Goal: Task Accomplishment & Management: Manage account settings

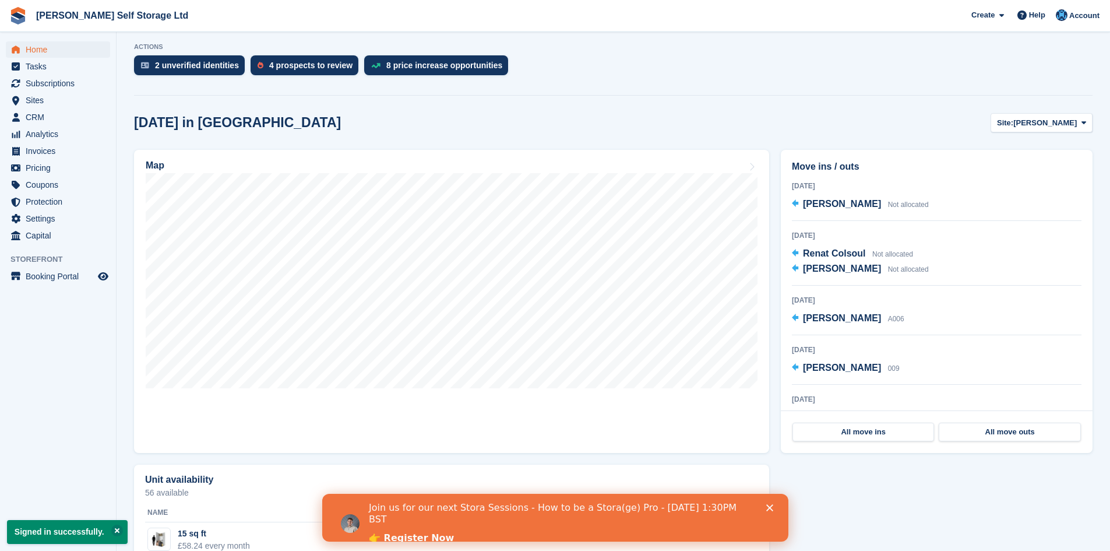
scroll to position [291, 0]
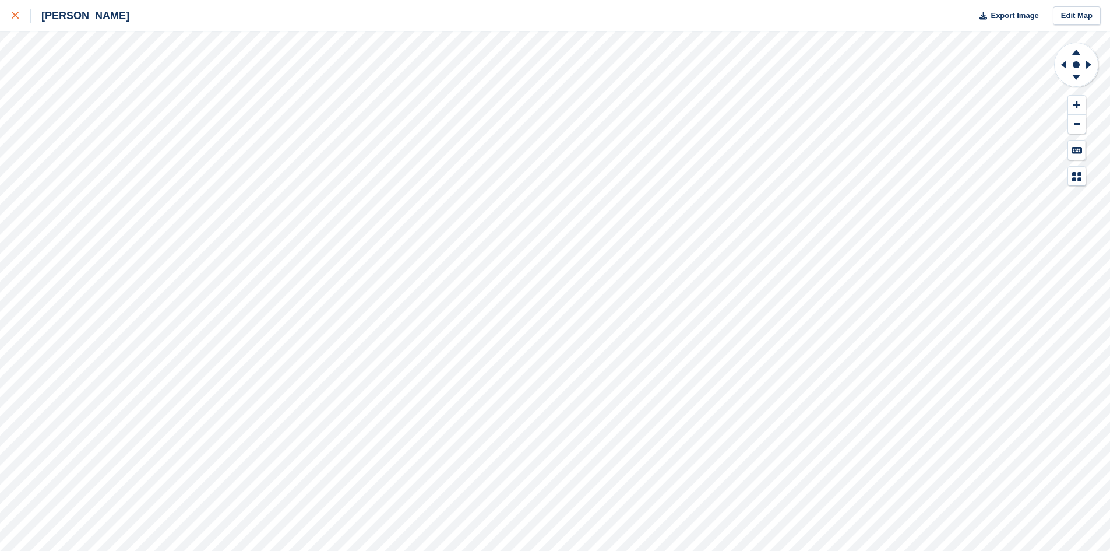
click at [17, 17] on icon at bounding box center [15, 15] width 7 height 7
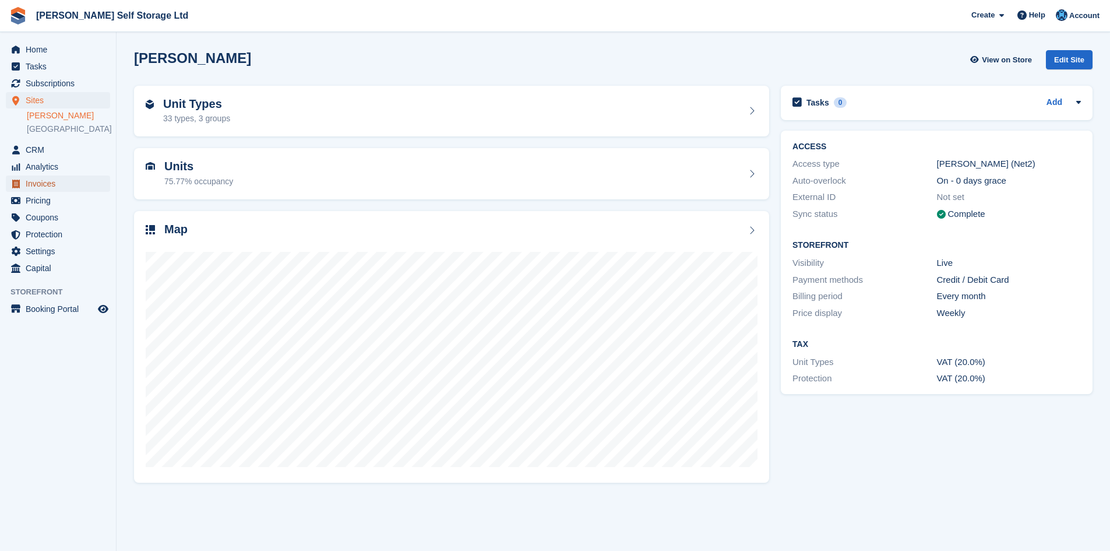
click at [49, 184] on span "Invoices" at bounding box center [61, 183] width 70 height 16
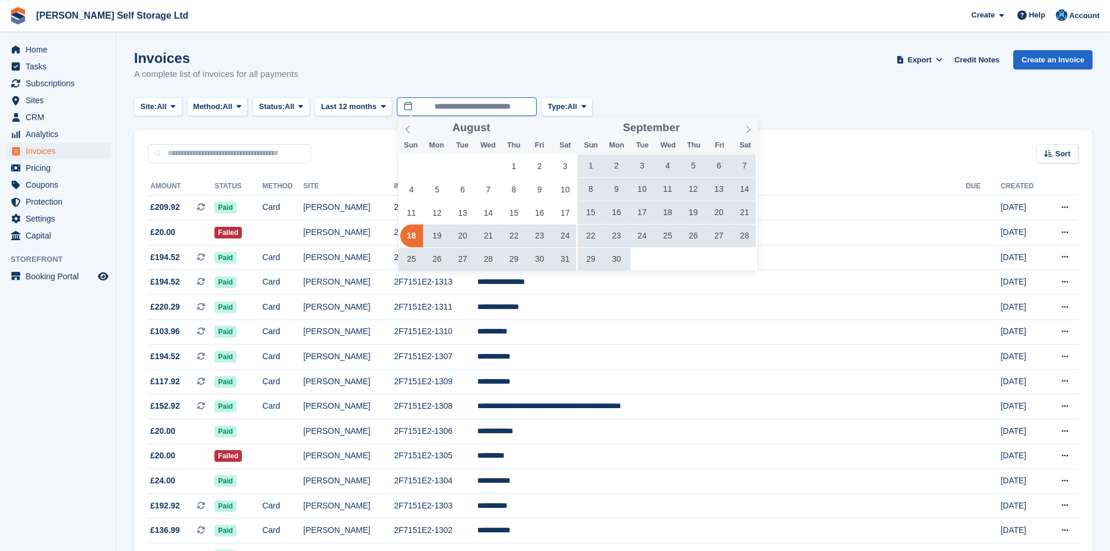
click at [460, 110] on input "**********" at bounding box center [467, 106] width 140 height 19
click at [405, 130] on icon at bounding box center [408, 129] width 8 height 8
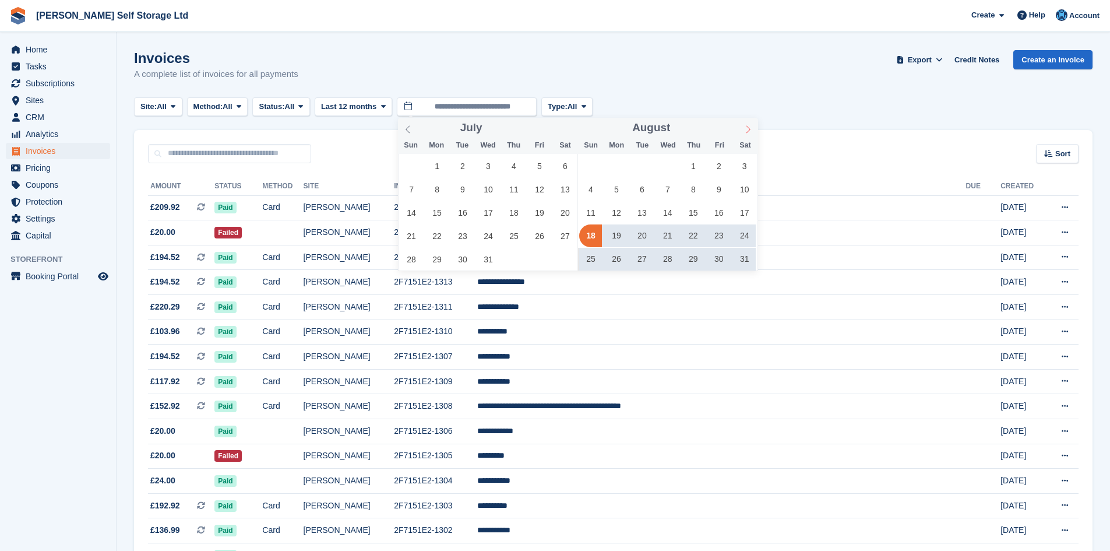
click at [751, 130] on icon at bounding box center [748, 129] width 8 height 8
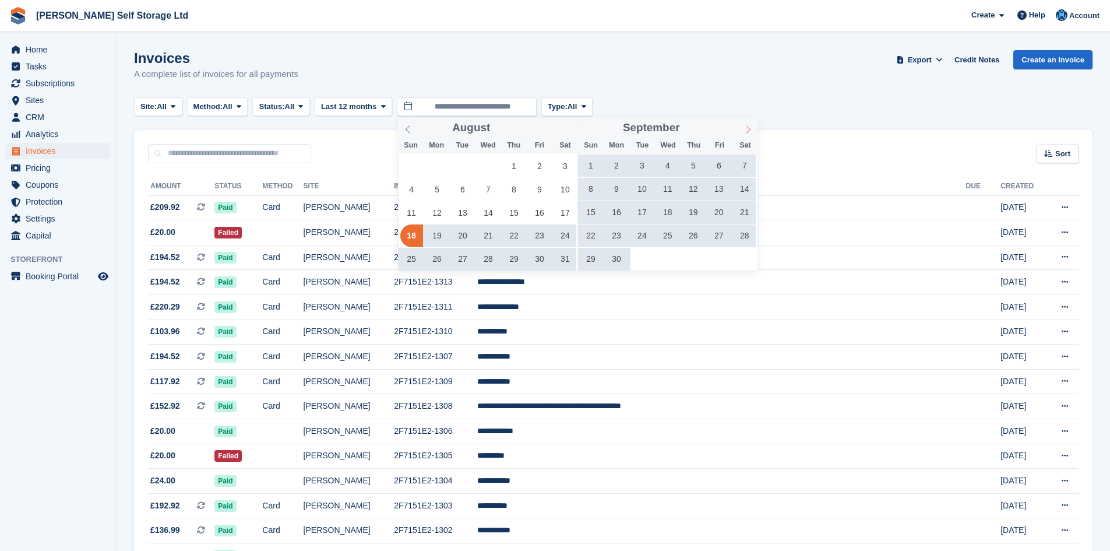
click at [751, 130] on icon at bounding box center [748, 129] width 8 height 8
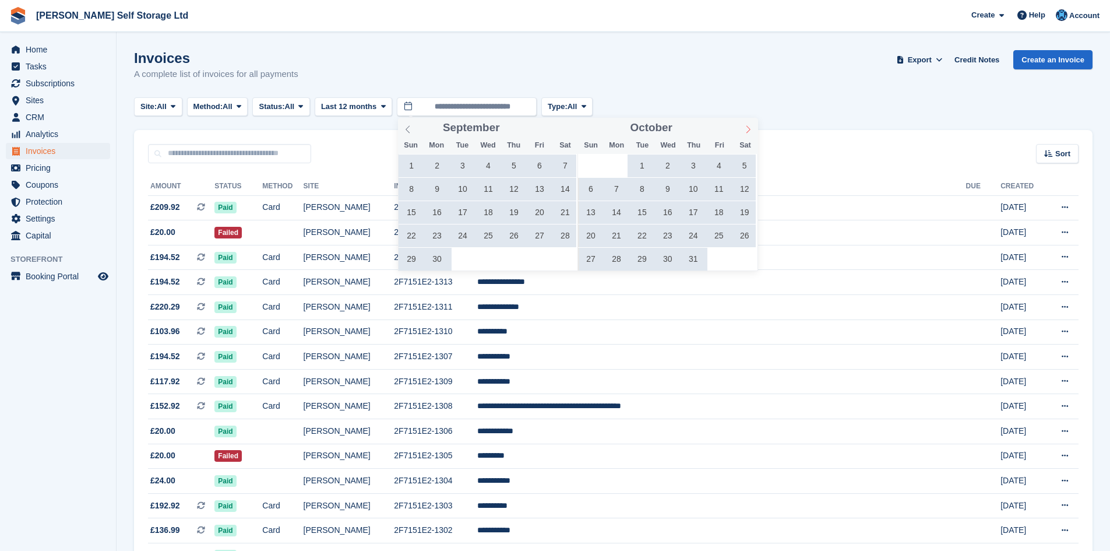
click at [751, 130] on icon at bounding box center [748, 129] width 8 height 8
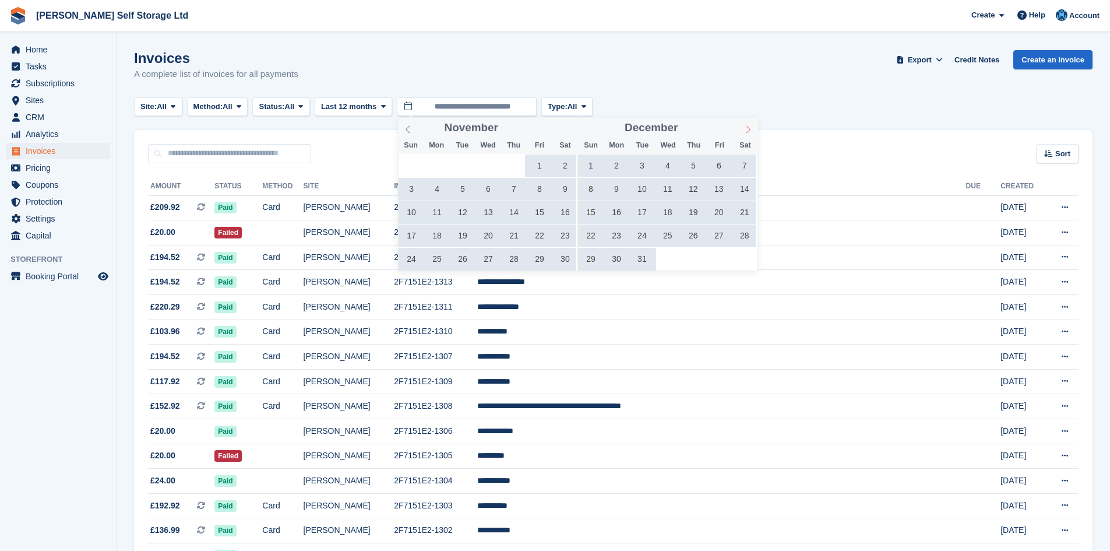
click at [751, 130] on icon at bounding box center [748, 129] width 8 height 8
type input "****"
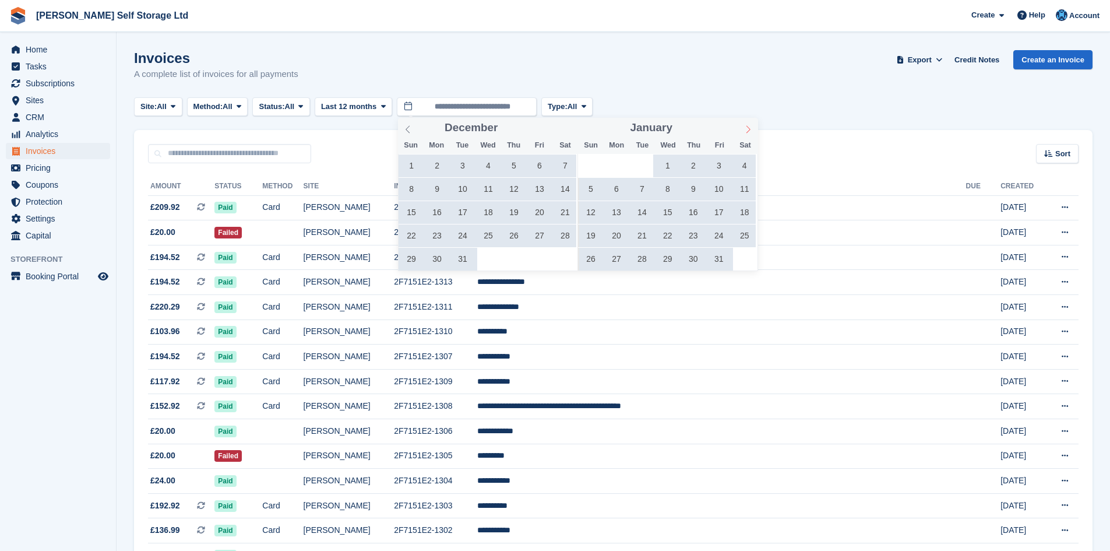
click at [751, 130] on icon at bounding box center [748, 129] width 8 height 8
type input "****"
click at [751, 130] on icon at bounding box center [748, 129] width 8 height 8
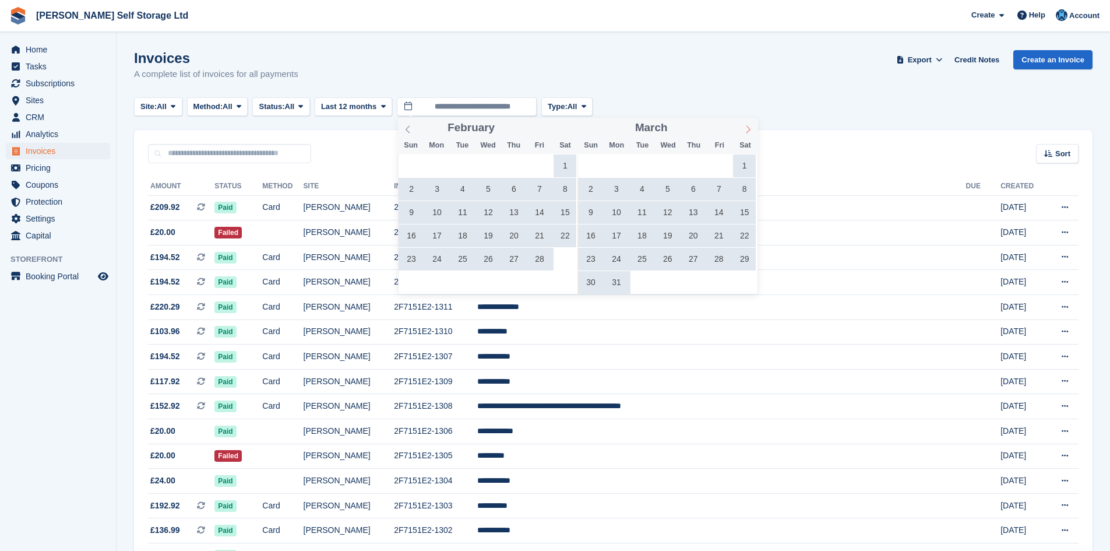
click at [751, 130] on icon at bounding box center [748, 129] width 8 height 8
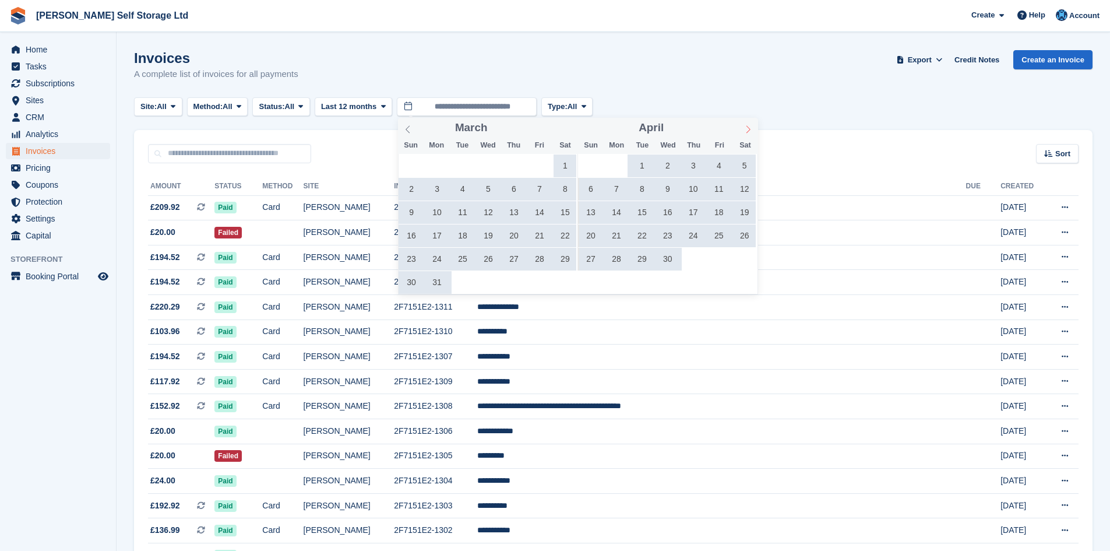
click at [751, 130] on icon at bounding box center [748, 129] width 8 height 8
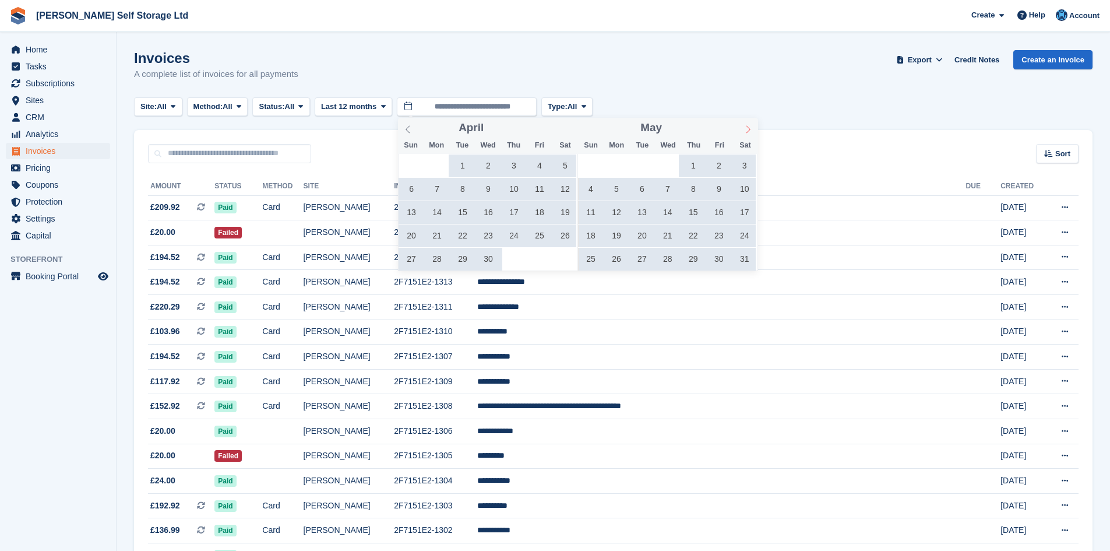
click at [751, 130] on icon at bounding box center [748, 129] width 8 height 8
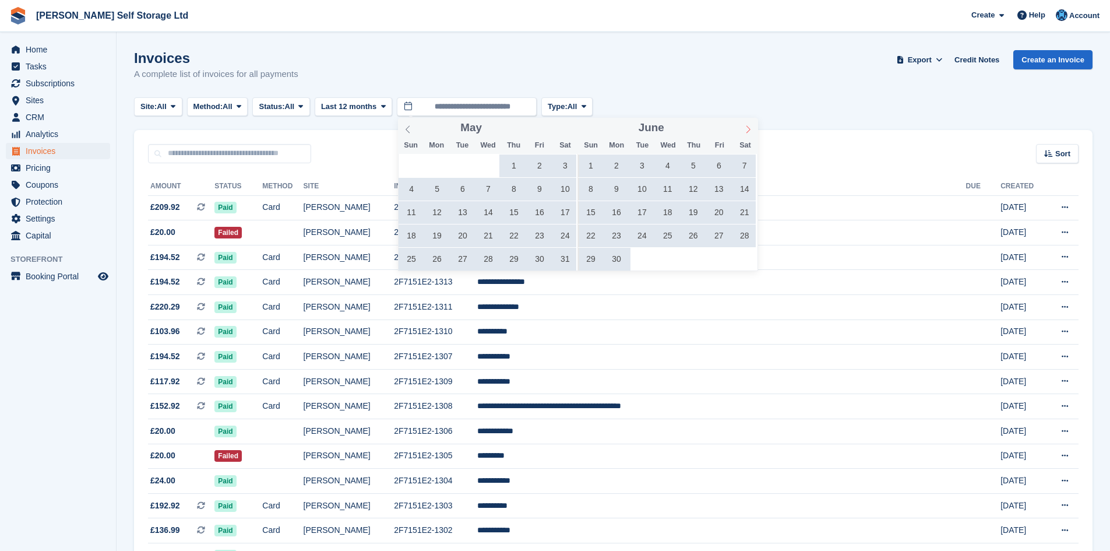
click at [746, 128] on icon at bounding box center [748, 129] width 8 height 8
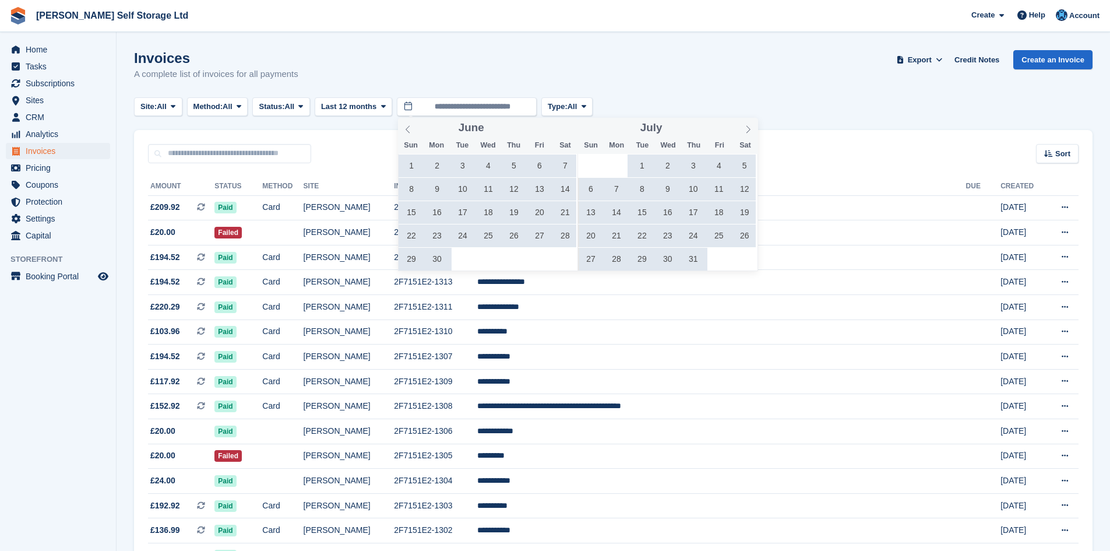
click at [642, 163] on span "1" at bounding box center [642, 165] width 23 height 23
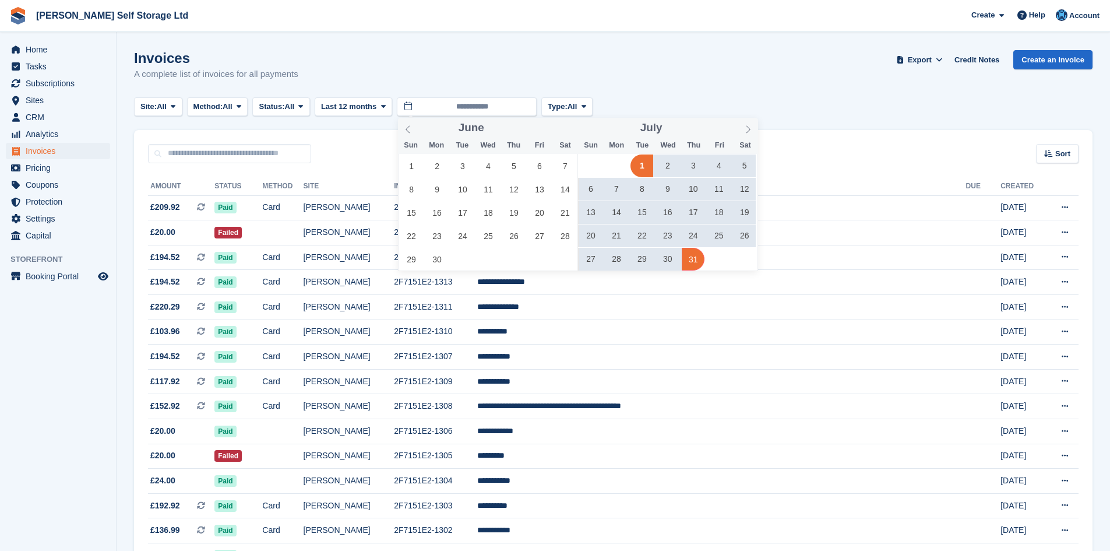
click at [692, 263] on span "31" at bounding box center [693, 259] width 23 height 23
type input "**********"
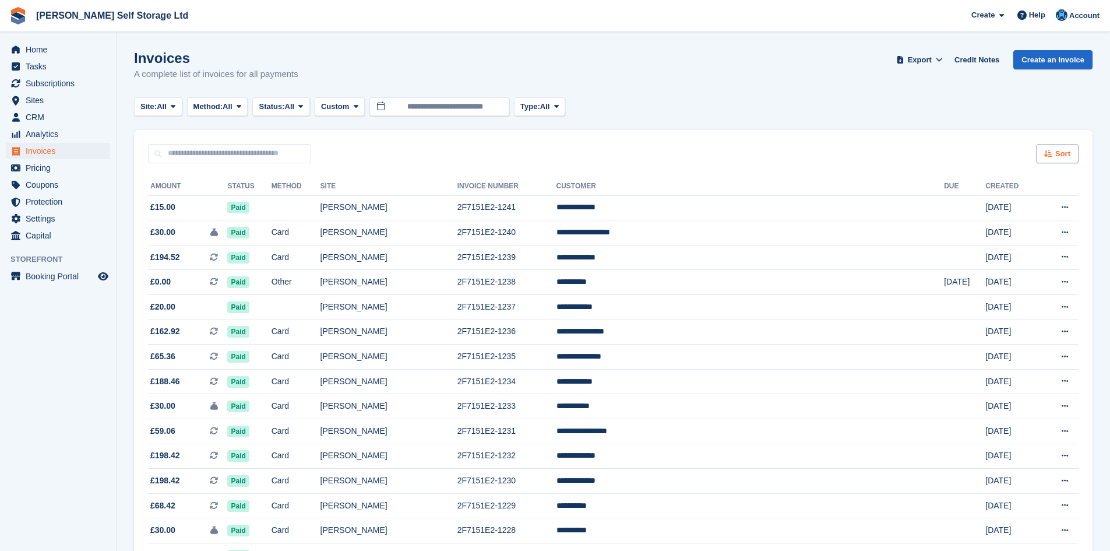
click at [1060, 153] on span "Sort" at bounding box center [1062, 154] width 15 height 12
click at [1051, 231] on span "Created (oldest first)" at bounding box center [1024, 231] width 80 height 9
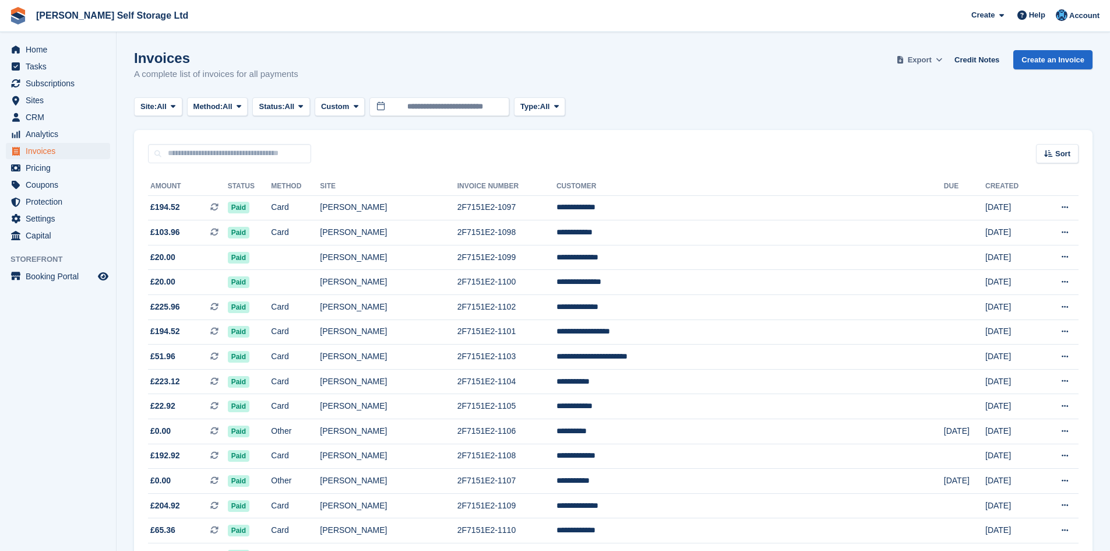
click at [926, 62] on span "Export" at bounding box center [920, 60] width 24 height 12
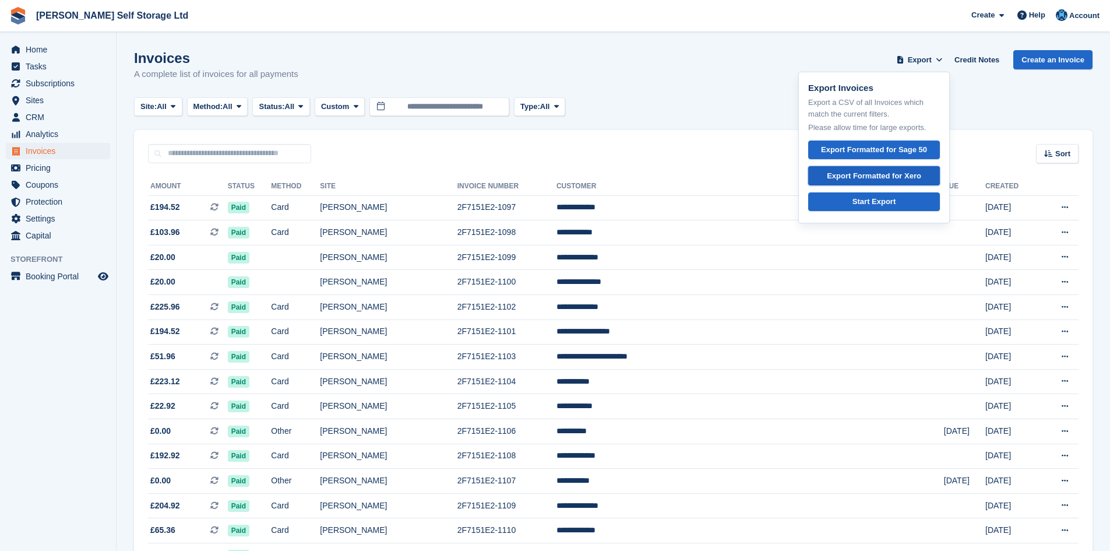
click at [914, 181] on link "Export Formatted for Xero" at bounding box center [874, 175] width 132 height 19
click at [987, 63] on link "Credit Notes" at bounding box center [977, 59] width 54 height 19
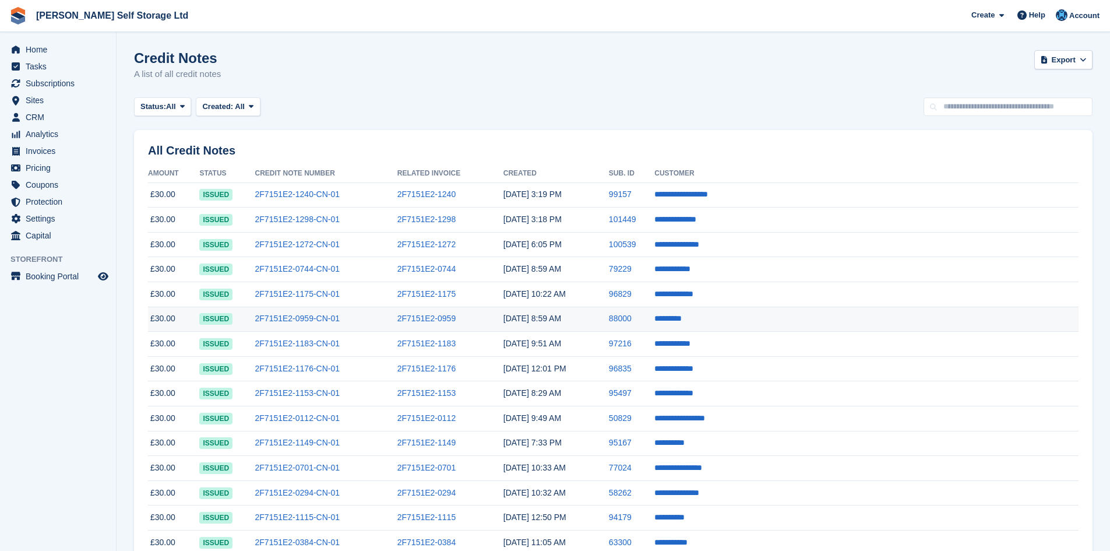
scroll to position [58, 0]
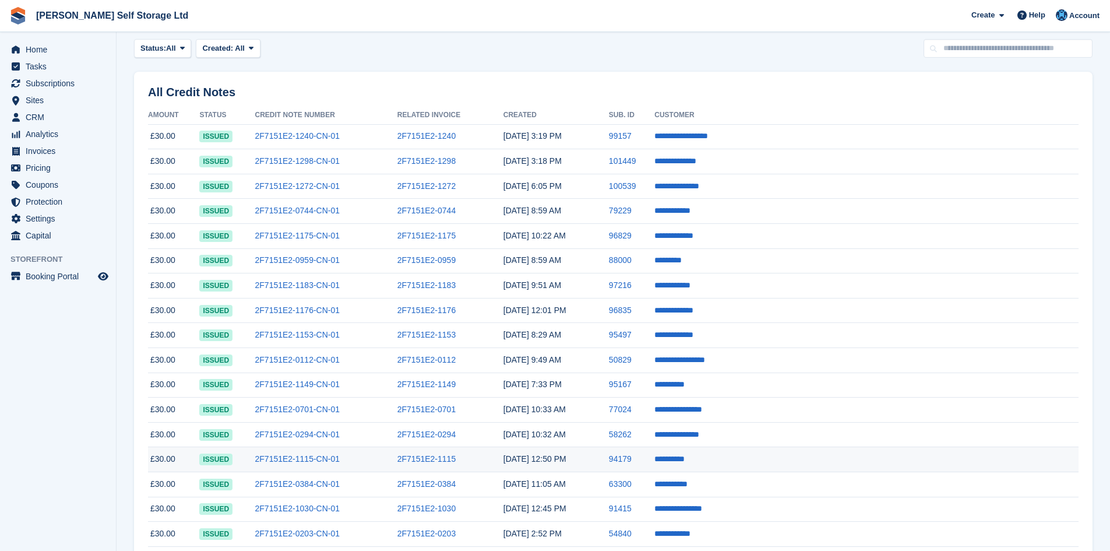
click at [566, 459] on time "[DATE] 12:50 PM" at bounding box center [534, 458] width 63 height 9
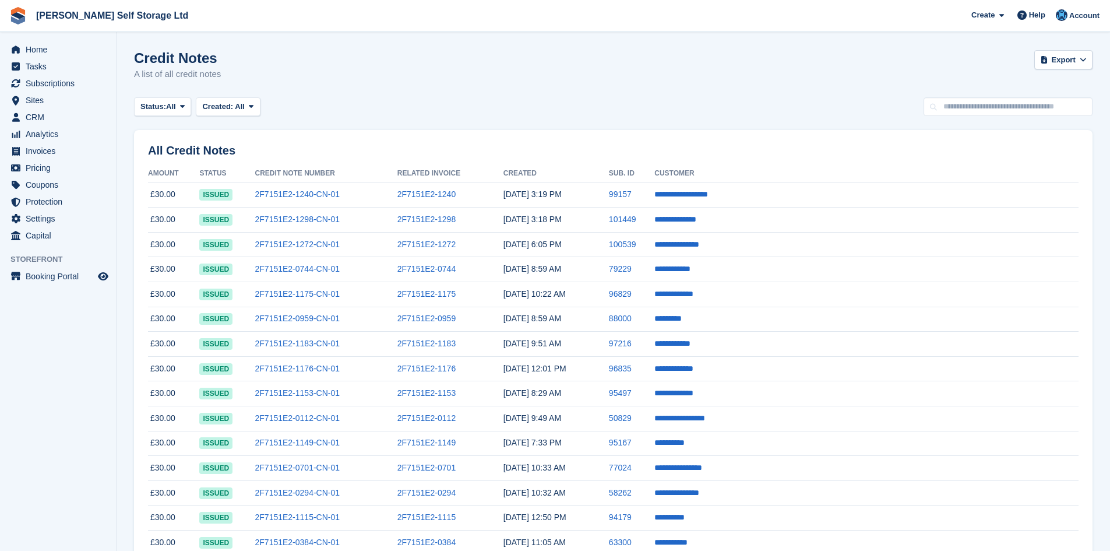
scroll to position [58, 0]
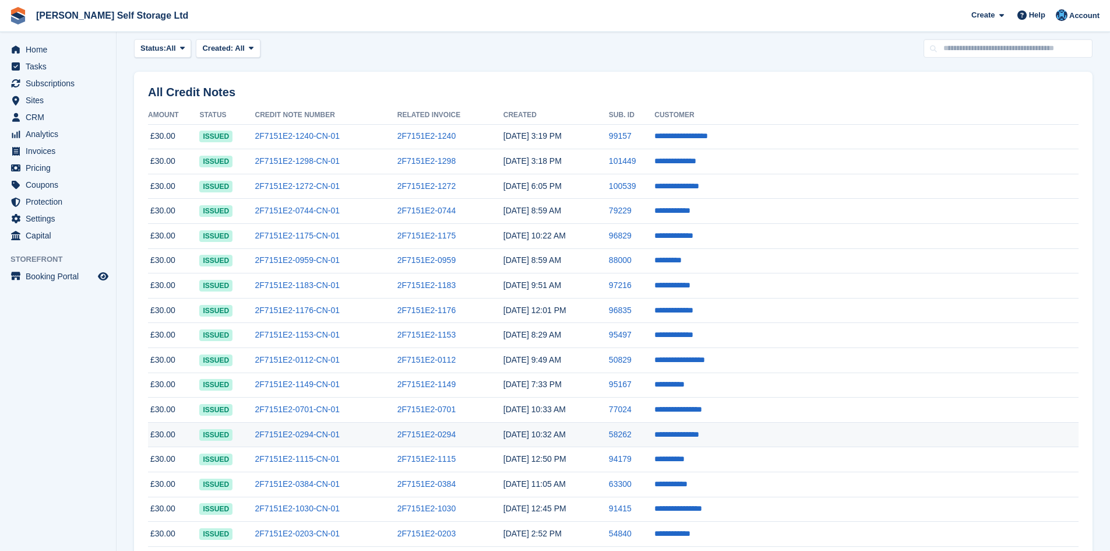
click at [397, 438] on td "2F7151E2-0294-CN-01" at bounding box center [326, 434] width 142 height 25
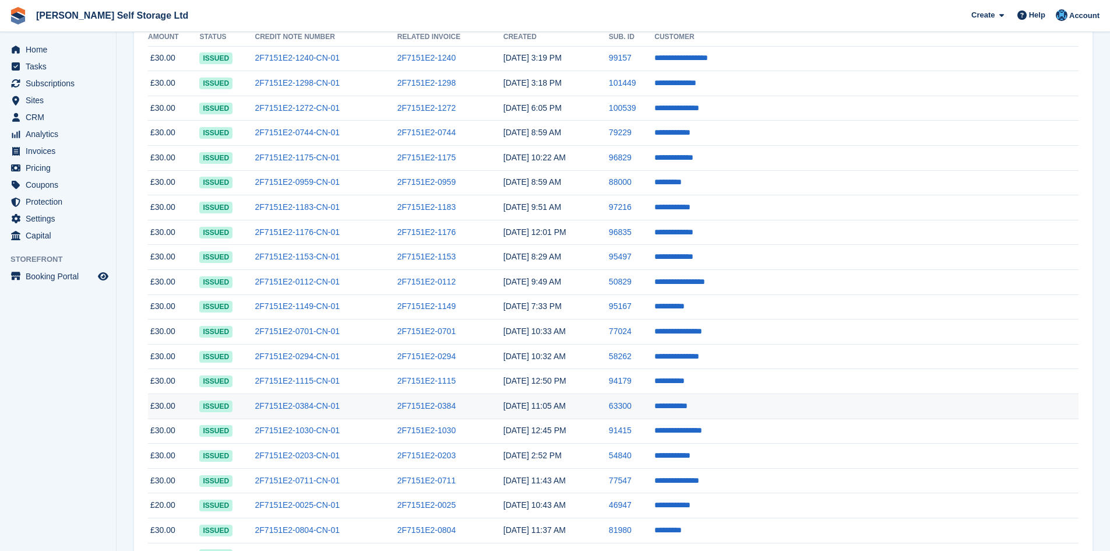
scroll to position [117, 0]
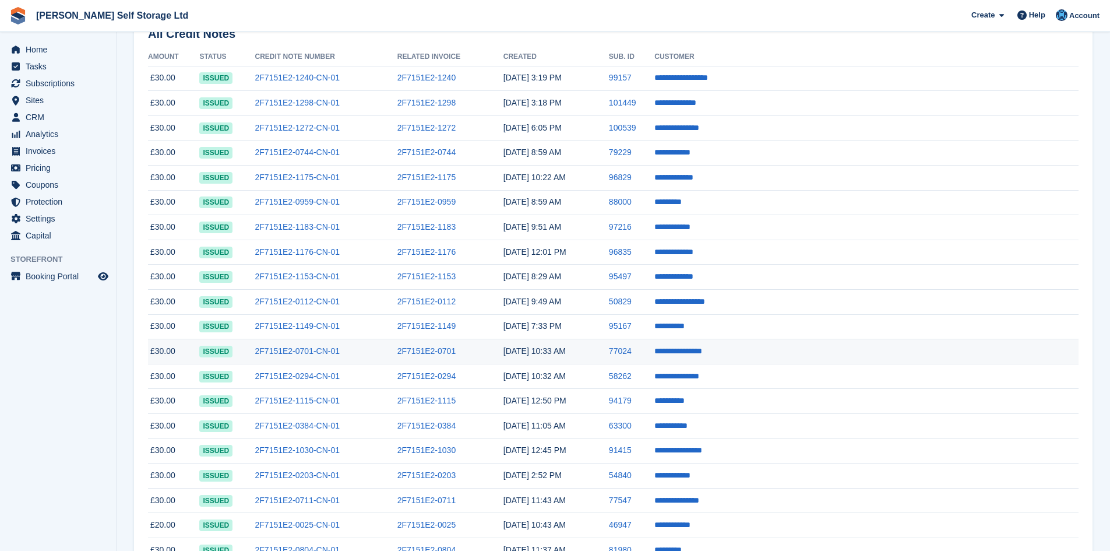
click at [566, 355] on time "[DATE] 10:33 AM" at bounding box center [534, 350] width 62 height 9
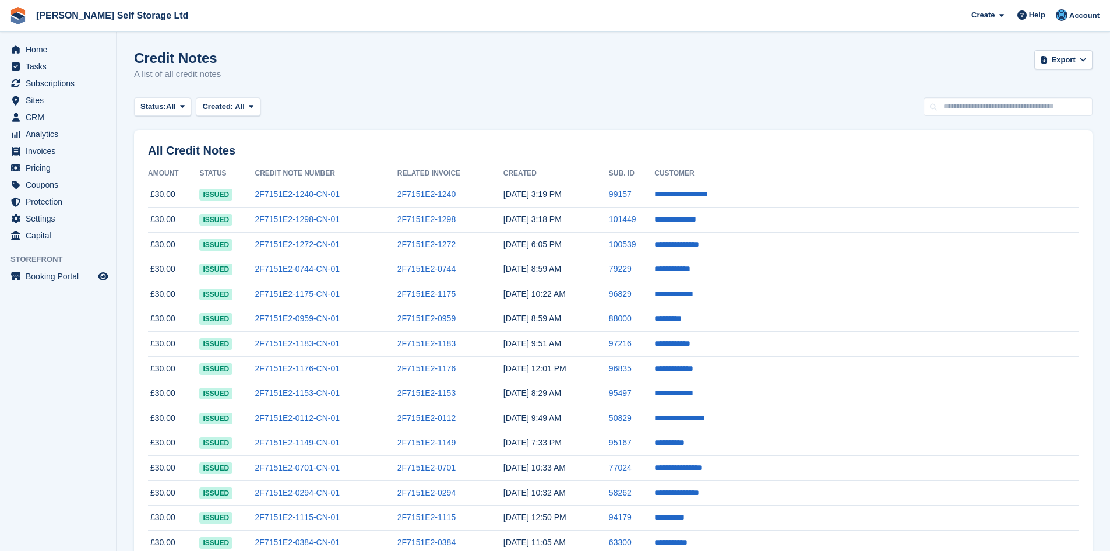
scroll to position [117, 0]
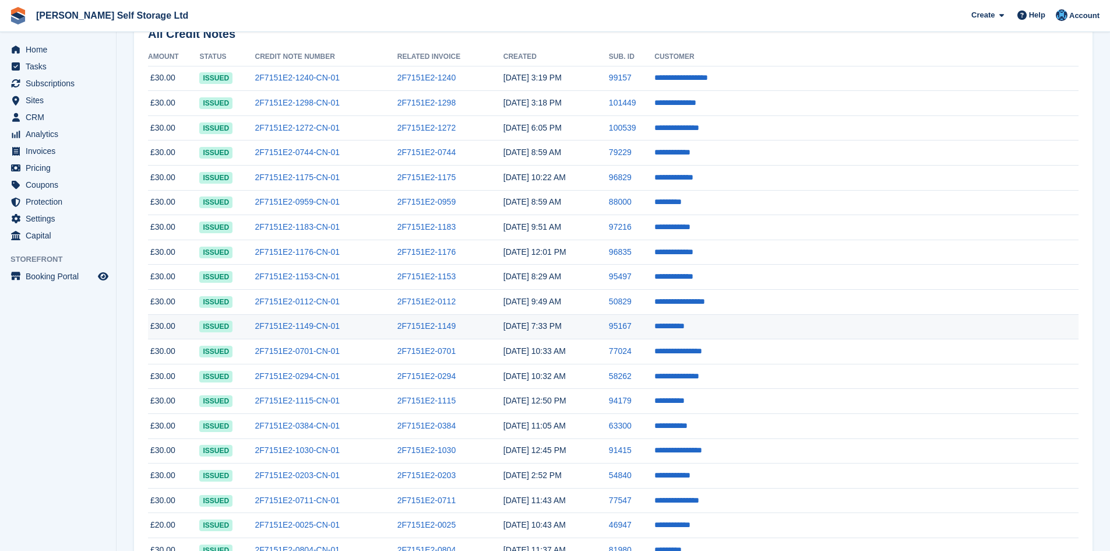
click at [562, 328] on time "17 Jul, 7:33 PM" at bounding box center [532, 325] width 58 height 9
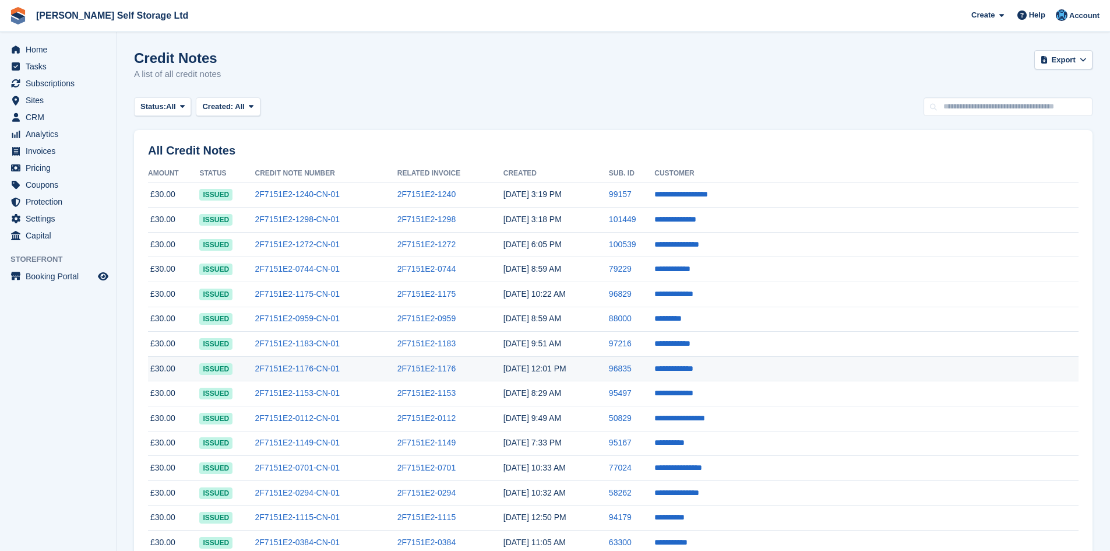
scroll to position [117, 0]
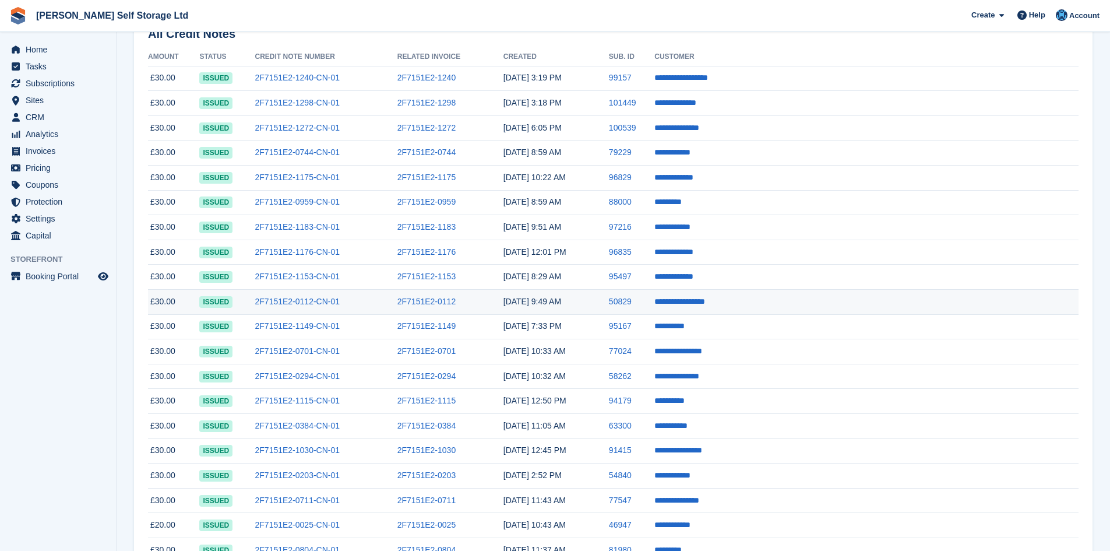
click at [561, 303] on time "[DATE] 9:49 AM" at bounding box center [532, 301] width 58 height 9
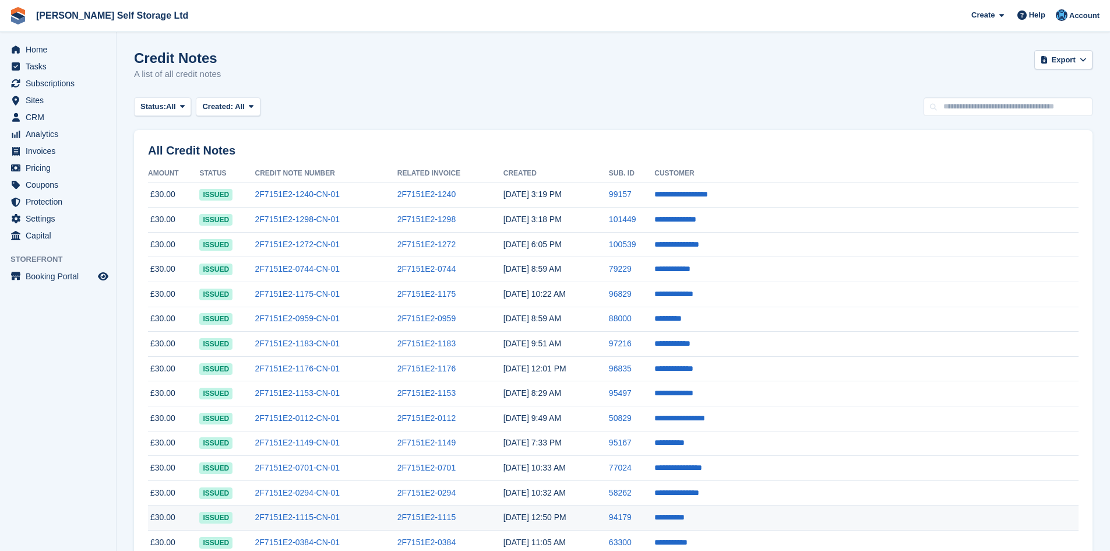
scroll to position [117, 0]
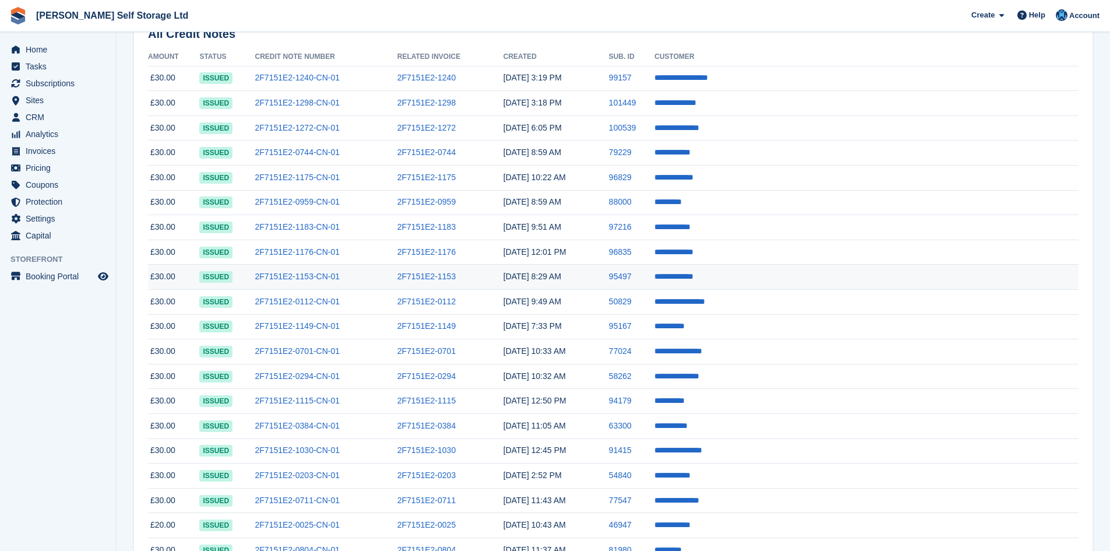
click at [561, 281] on time "22 Jul, 8:29 AM" at bounding box center [532, 276] width 58 height 9
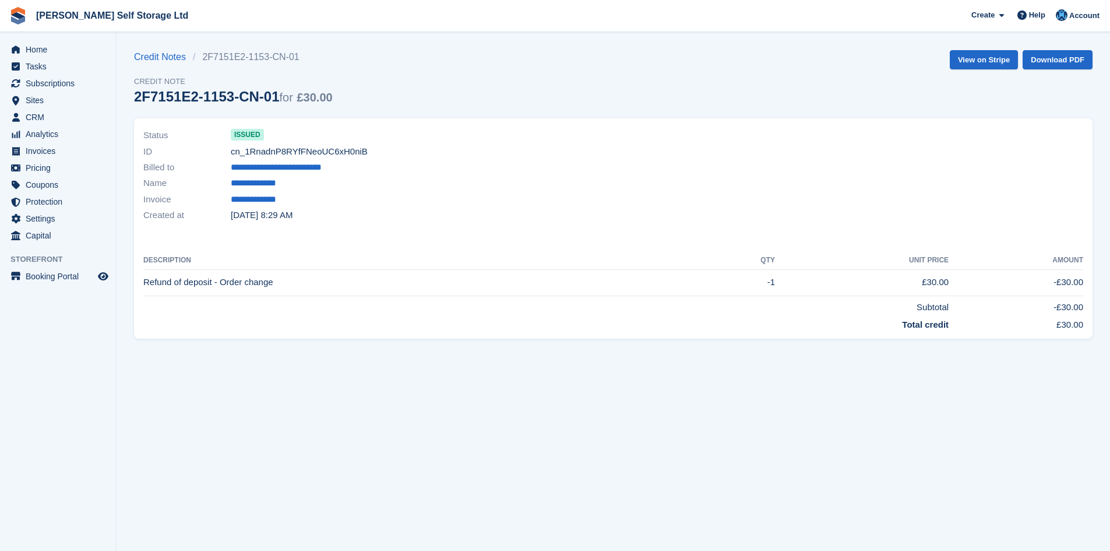
click at [612, 281] on td "Refund of deposit - Order change" at bounding box center [427, 282] width 569 height 26
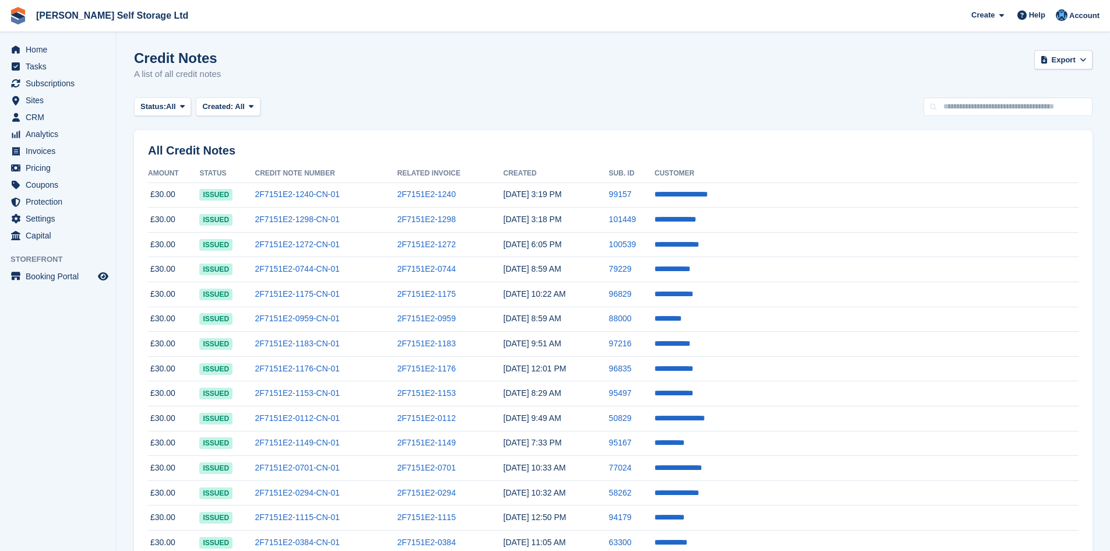
scroll to position [117, 0]
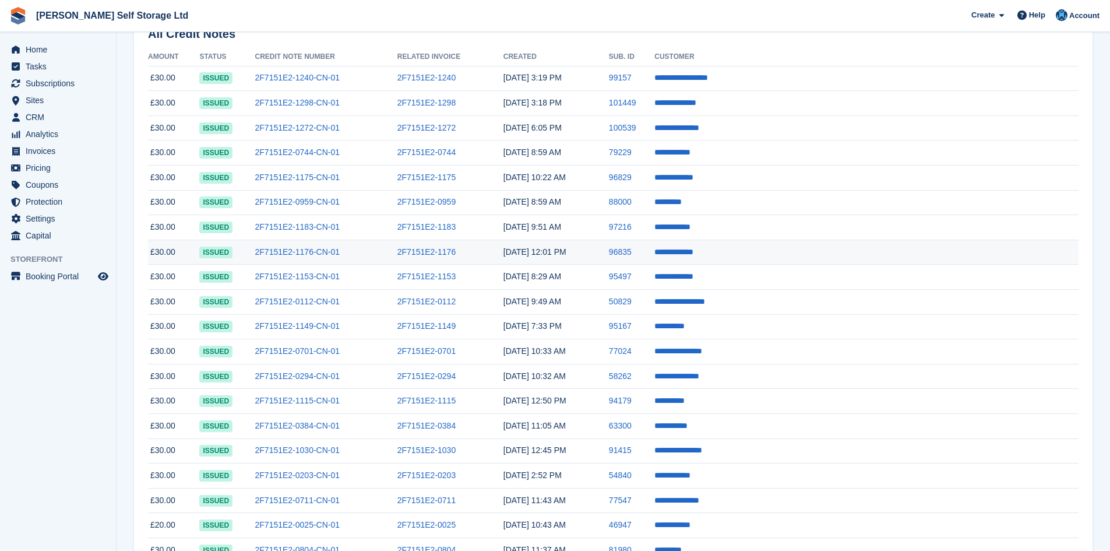
click at [566, 255] on time "[DATE] 12:01 PM" at bounding box center [534, 251] width 63 height 9
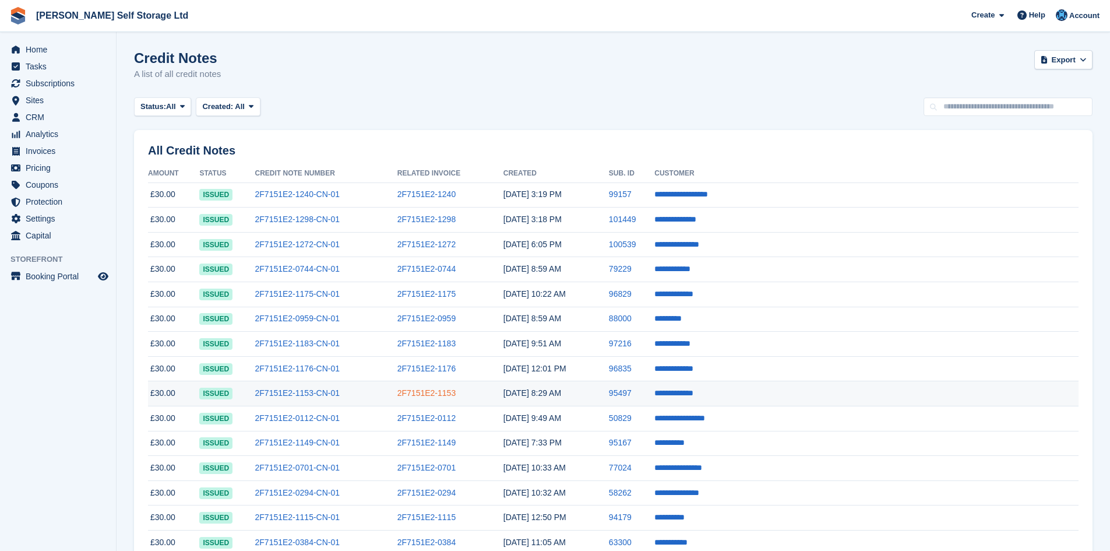
scroll to position [117, 0]
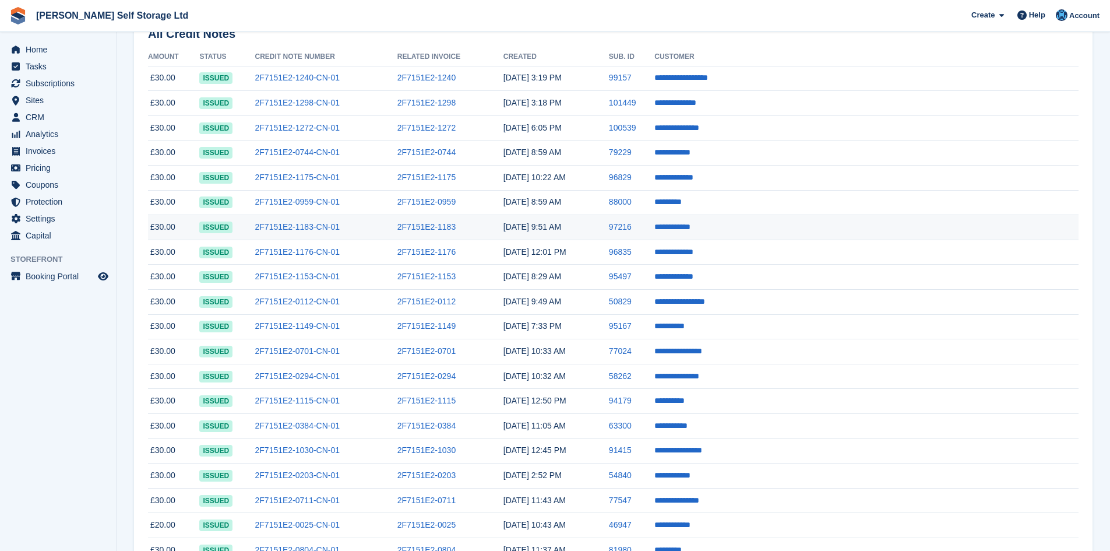
click at [561, 227] on time "[DATE] 9:51 AM" at bounding box center [532, 226] width 58 height 9
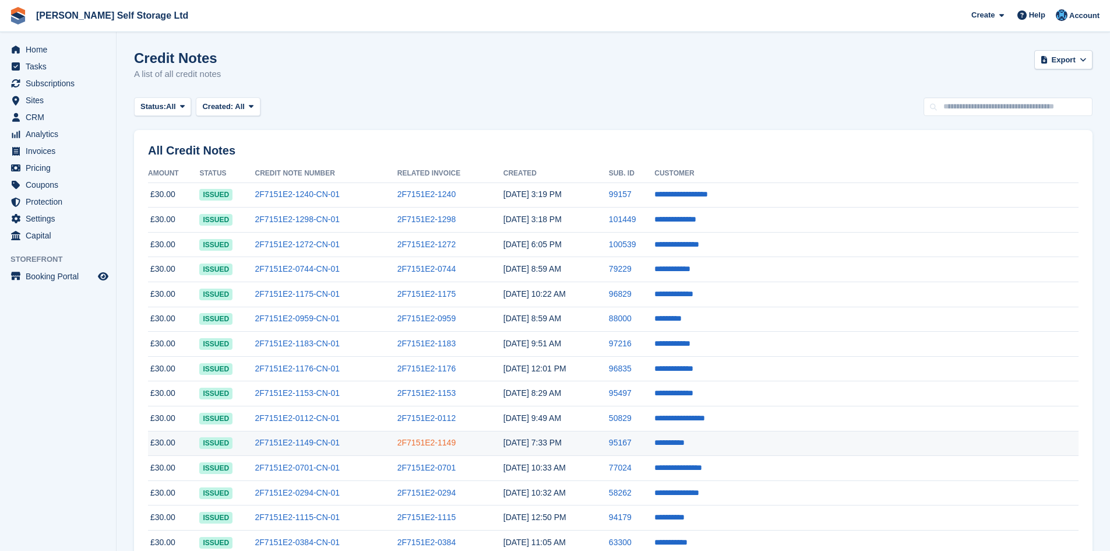
scroll to position [117, 0]
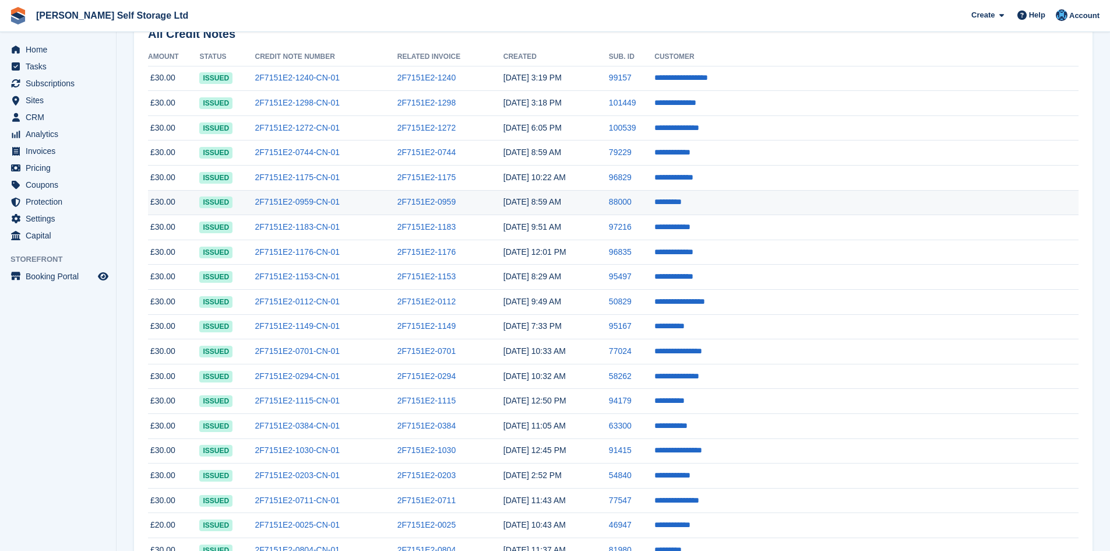
click at [498, 209] on td "2F7151E2-0959" at bounding box center [450, 202] width 106 height 25
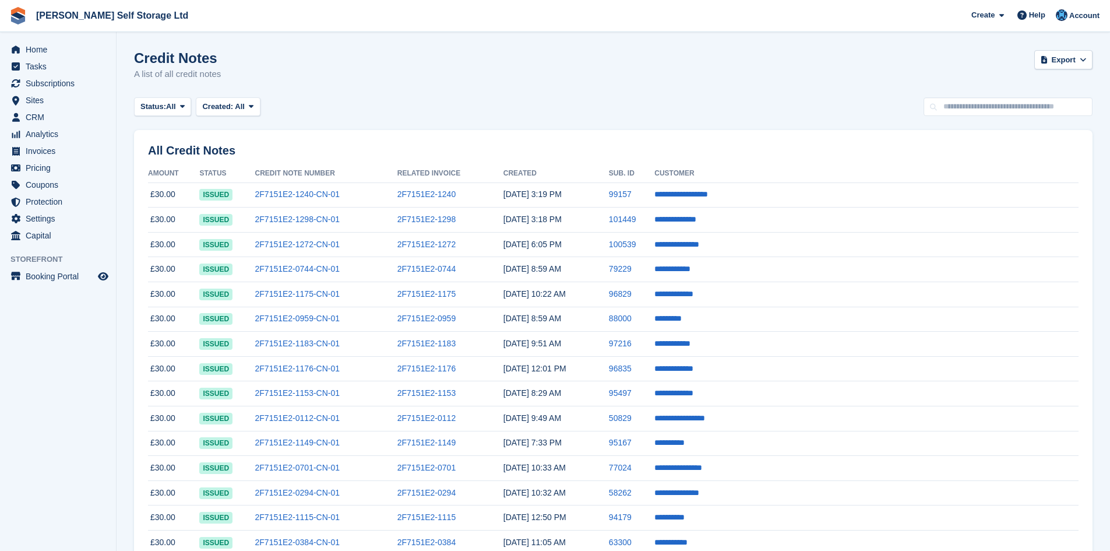
scroll to position [117, 0]
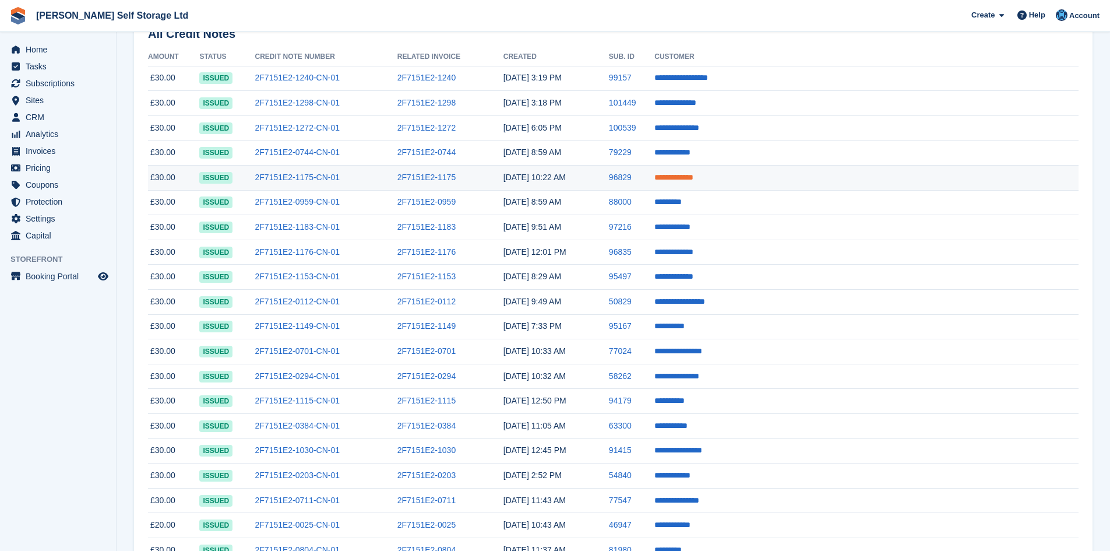
click at [693, 177] on link "**********" at bounding box center [673, 177] width 39 height 8
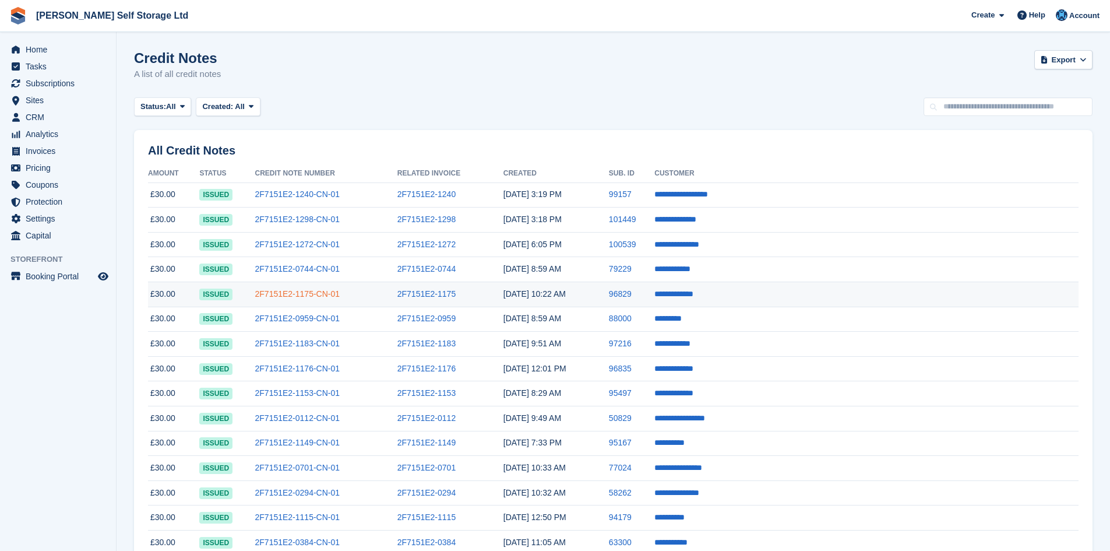
click at [328, 298] on link "2F7151E2-1175-CN-01" at bounding box center [297, 293] width 85 height 9
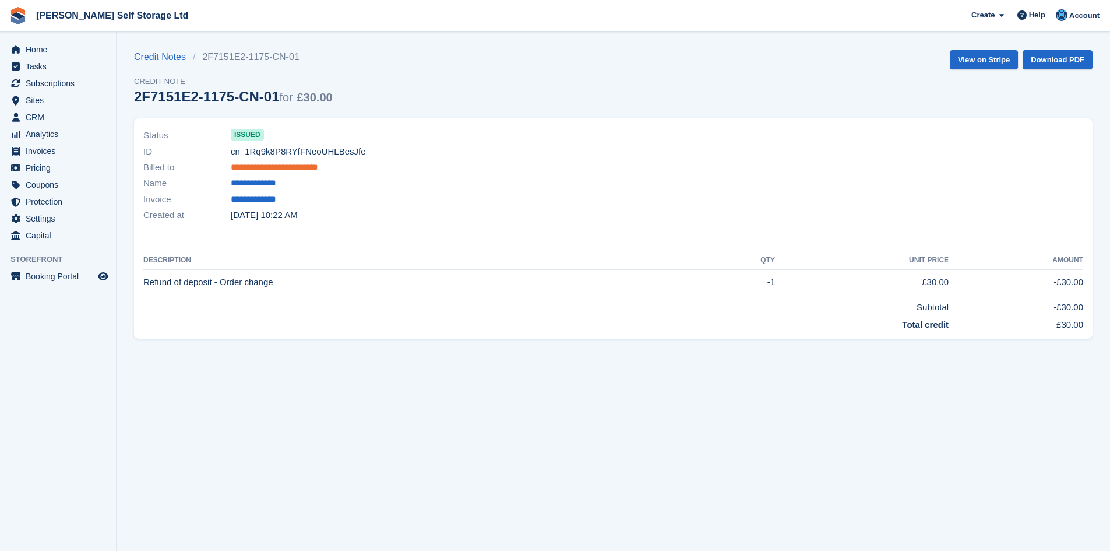
click at [262, 171] on link "**********" at bounding box center [289, 167] width 117 height 13
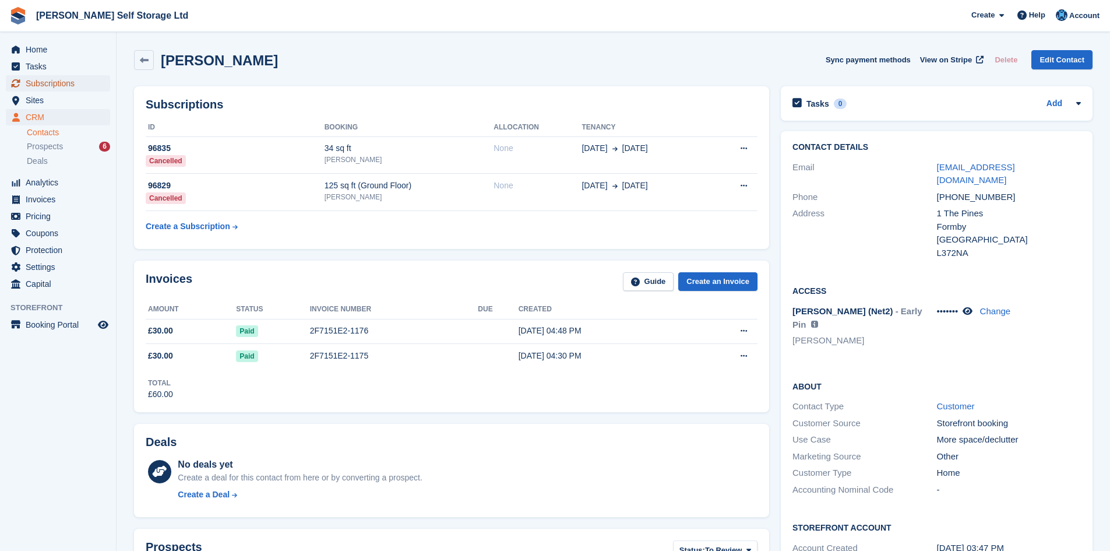
click at [58, 84] on span "Subscriptions" at bounding box center [61, 83] width 70 height 16
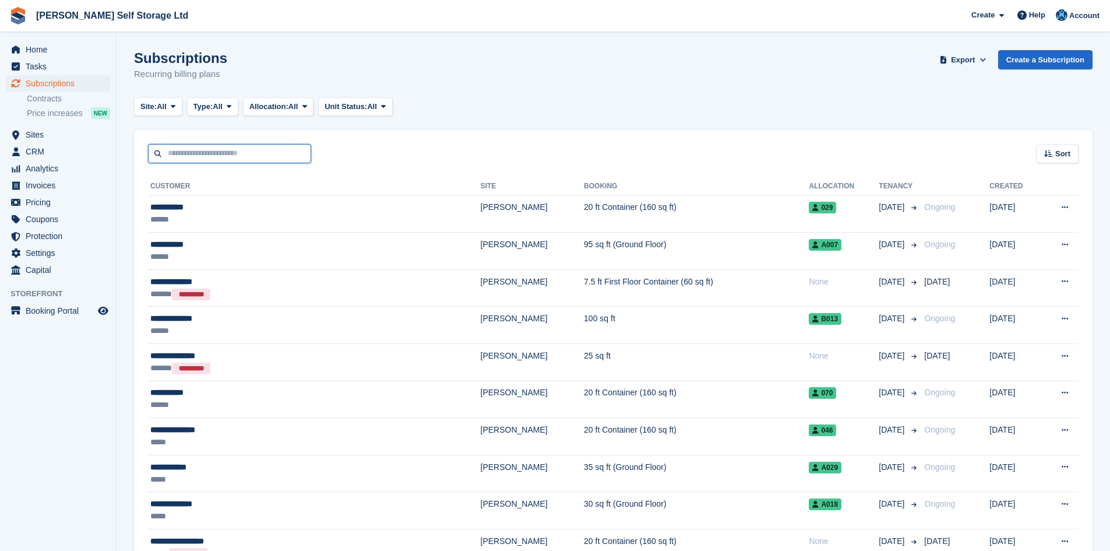
click at [287, 152] on input "text" at bounding box center [229, 153] width 163 height 19
type input "**********"
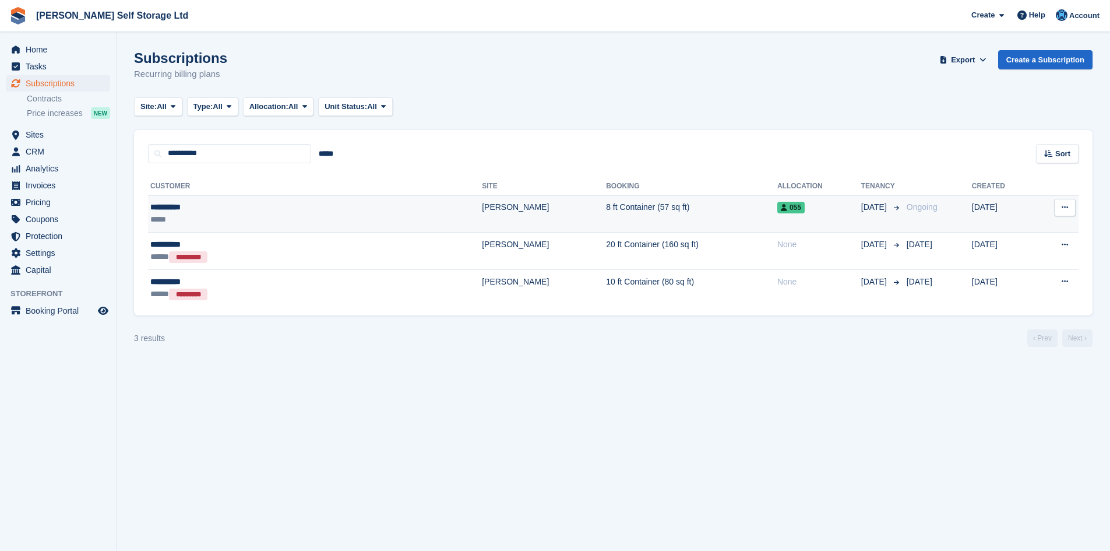
click at [777, 206] on span "055" at bounding box center [790, 208] width 27 height 12
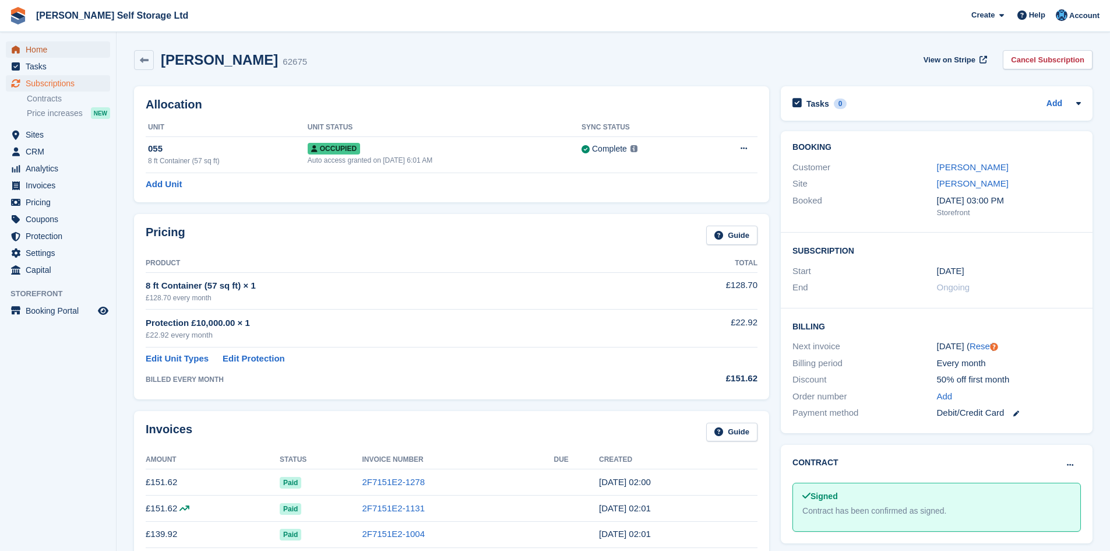
click at [33, 52] on span "Home" at bounding box center [61, 49] width 70 height 16
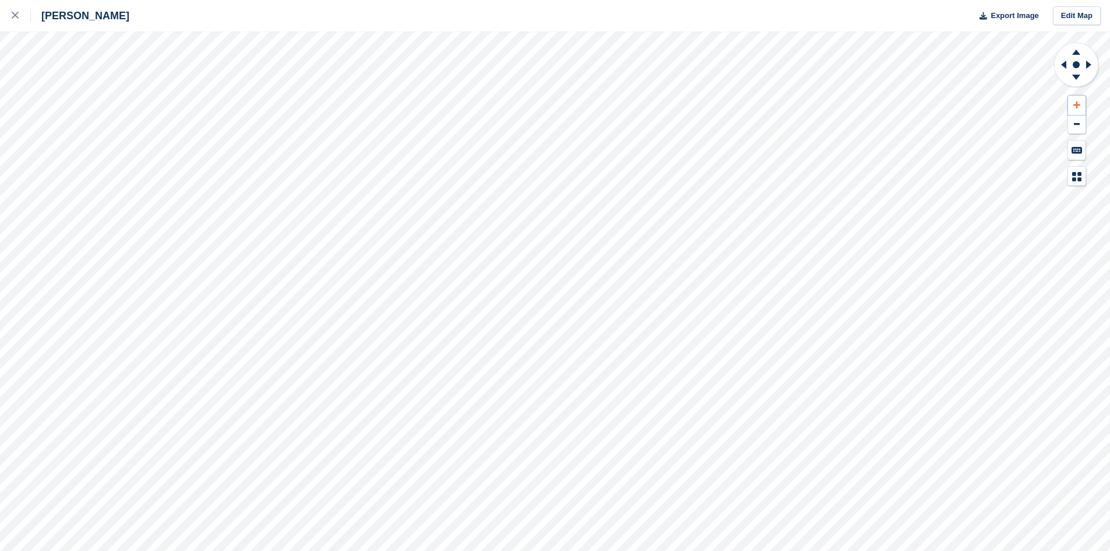
click at [1079, 104] on icon at bounding box center [1076, 105] width 7 height 8
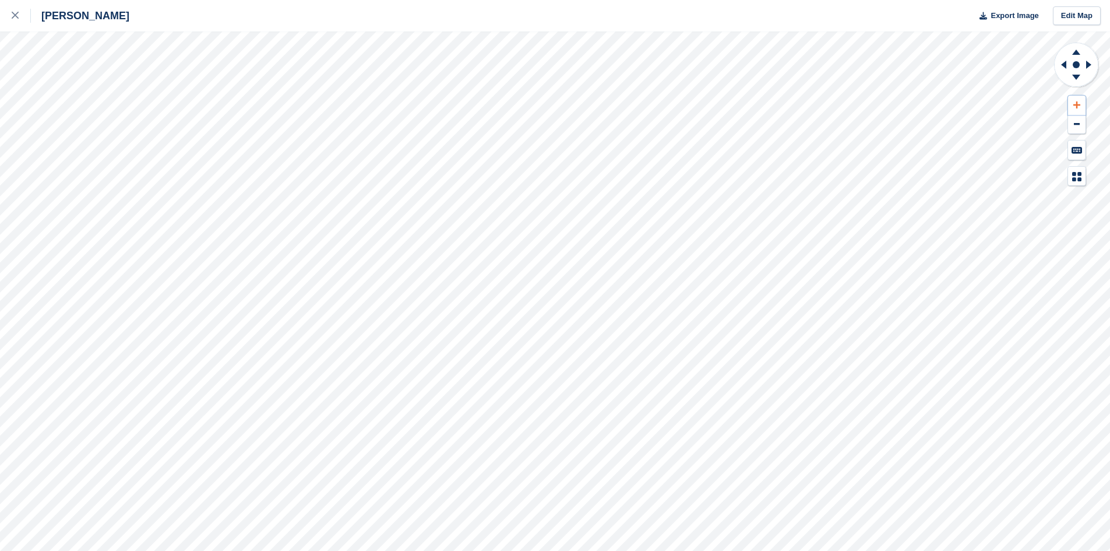
click at [1079, 104] on icon at bounding box center [1076, 105] width 7 height 8
click at [19, 16] on div at bounding box center [21, 16] width 19 height 14
click at [131, 140] on div "[PERSON_NAME] Export Image Edit Map" at bounding box center [555, 275] width 1110 height 551
click at [101, 143] on div "[PERSON_NAME] Export Image Edit Map" at bounding box center [555, 275] width 1110 height 551
